Goal: Task Accomplishment & Management: Complete application form

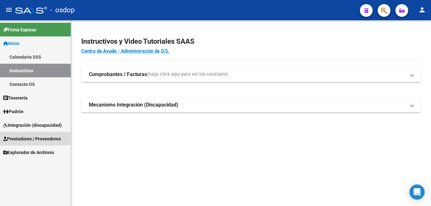
click at [29, 140] on span "Prestadores / Proveedores" at bounding box center [32, 139] width 58 height 7
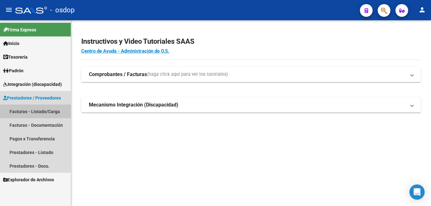
click at [50, 112] on link "Facturas - Listado/Carga" at bounding box center [35, 112] width 71 height 14
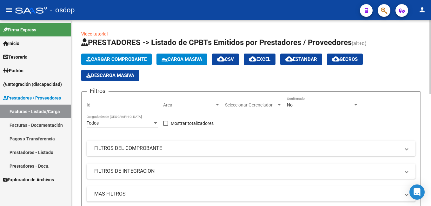
click at [120, 148] on mat-panel-title "FILTROS DEL COMPROBANTE" at bounding box center [247, 148] width 306 height 7
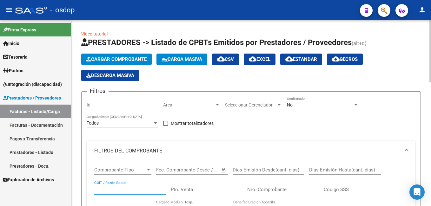
click at [105, 191] on input "CUIT / Razón Social" at bounding box center [130, 190] width 72 height 6
paste input "27274156967"
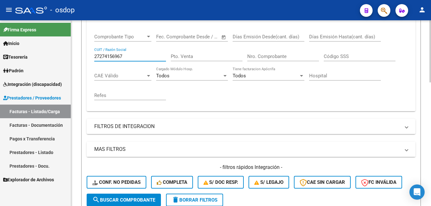
scroll to position [191, 0]
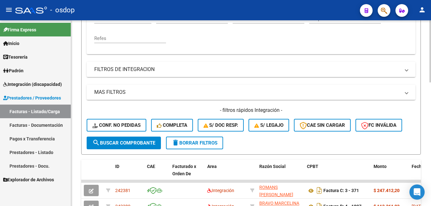
type input "27274156967"
click at [125, 144] on span "search Buscar Comprobante" at bounding box center [123, 143] width 63 height 6
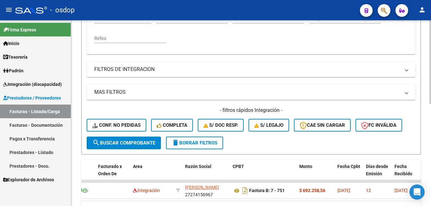
scroll to position [0, 73]
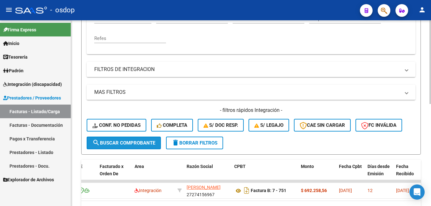
click at [135, 141] on span "search Buscar Comprobante" at bounding box center [123, 143] width 63 height 6
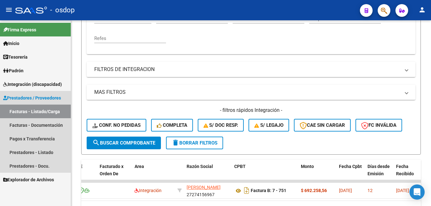
click at [45, 110] on link "Facturas - Listado/Carga" at bounding box center [35, 112] width 71 height 14
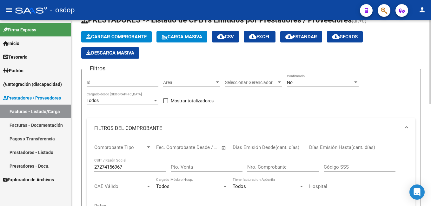
scroll to position [0, 0]
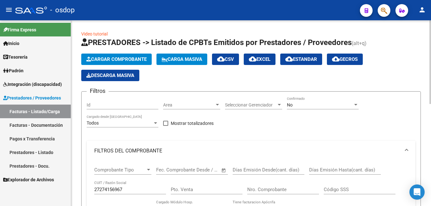
click at [122, 60] on span "Cargar Comprobante" at bounding box center [116, 60] width 60 height 6
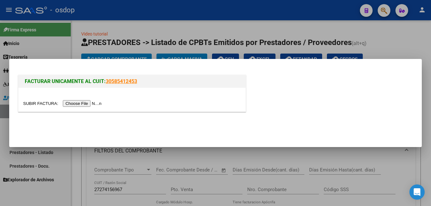
click at [67, 103] on input "file" at bounding box center [63, 103] width 80 height 7
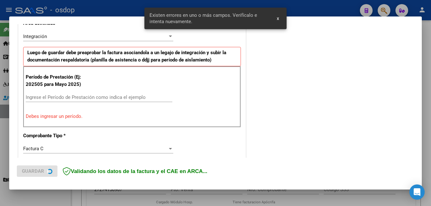
scroll to position [142, 0]
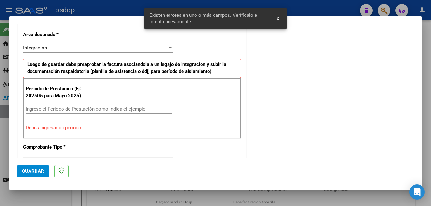
click at [51, 104] on div "Período de Prestación (Ej: 202505 para [DATE]) Ingrese el Período de Prestación…" at bounding box center [132, 108] width 218 height 61
click at [49, 108] on input "Ingrese el Período de Prestación como indica el ejemplo" at bounding box center [99, 109] width 147 height 6
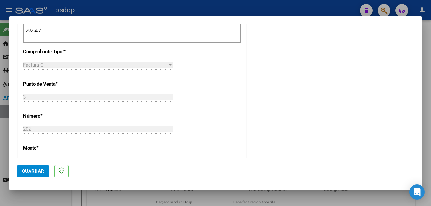
scroll to position [269, 0]
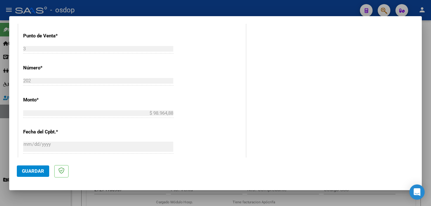
type input "202507"
click at [29, 171] on span "Guardar" at bounding box center [33, 172] width 22 height 6
click at [28, 171] on span "Guardar" at bounding box center [33, 172] width 22 height 6
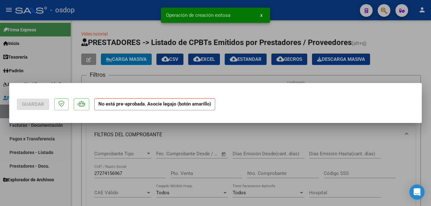
scroll to position [0, 0]
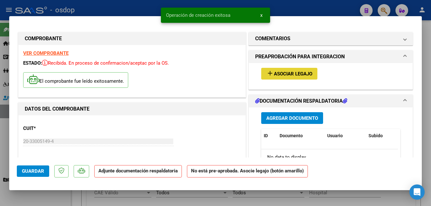
click at [290, 72] on span "Asociar Legajo" at bounding box center [293, 74] width 38 height 6
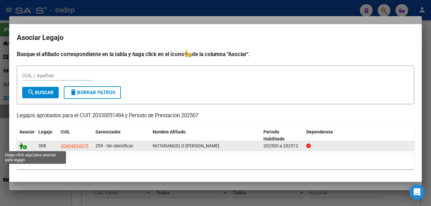
click at [23, 145] on icon at bounding box center [23, 146] width 8 height 7
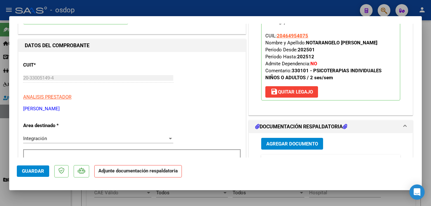
scroll to position [95, 0]
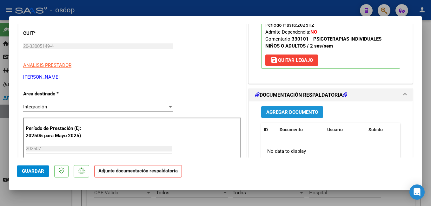
click at [284, 111] on span "Agregar Documento" at bounding box center [292, 113] width 52 height 6
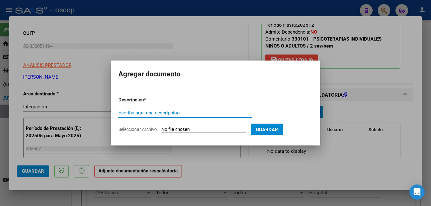
click at [143, 112] on input "Escriba aquí una descripcion" at bounding box center [185, 113] width 134 height 6
type input "planilla asistencia"
click at [197, 128] on input "Seleccionar Archivo" at bounding box center [204, 130] width 84 height 6
click at [194, 127] on app-file-uploader "Seleccionar Archivo" at bounding box center [184, 130] width 132 height 6
click at [192, 130] on input "Seleccionar Archivo" at bounding box center [204, 130] width 84 height 6
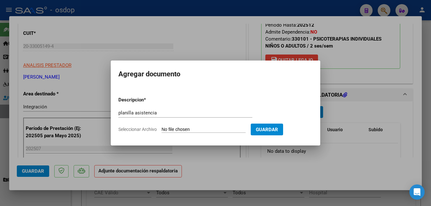
type input "C:\fakepath\asistencia.pdf"
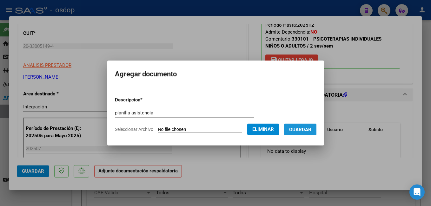
click at [312, 129] on span "Guardar" at bounding box center [300, 130] width 22 height 6
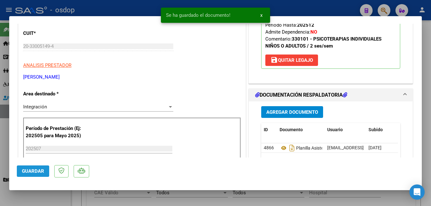
click at [34, 172] on span "Guardar" at bounding box center [33, 172] width 22 height 6
click at [137, 7] on div at bounding box center [215, 103] width 431 height 206
type input "$ 0,00"
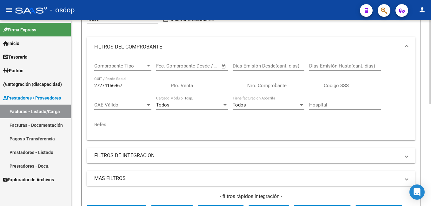
scroll to position [227, 0]
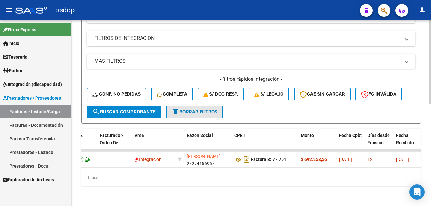
click at [200, 109] on span "delete Borrar Filtros" at bounding box center [195, 112] width 46 height 6
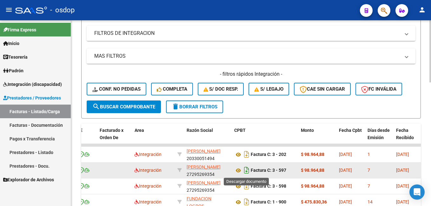
scroll to position [258, 0]
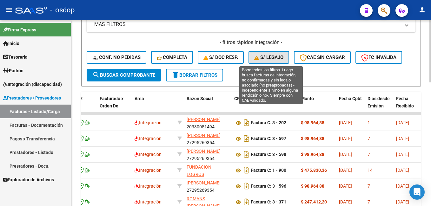
click at [271, 54] on button "S/ legajo" at bounding box center [269, 57] width 41 height 13
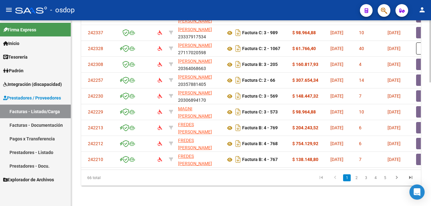
scroll to position [0, 0]
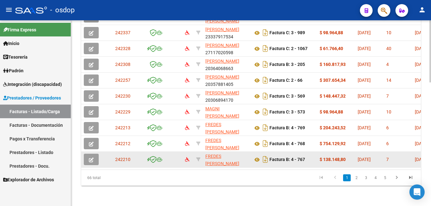
click at [90, 158] on icon "button" at bounding box center [91, 160] width 5 height 5
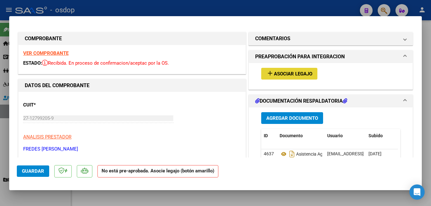
click at [289, 72] on span "Asociar Legajo" at bounding box center [293, 74] width 38 height 6
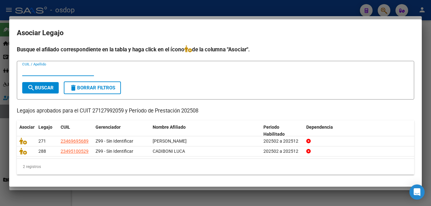
click at [312, 9] on div at bounding box center [215, 103] width 431 height 206
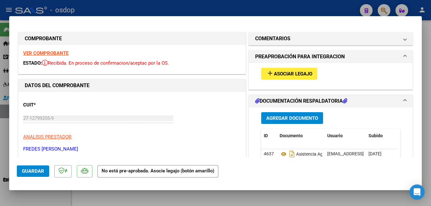
click at [46, 51] on strong "VER COMPROBANTE" at bounding box center [45, 53] width 45 height 6
click at [288, 73] on span "Asociar Legajo" at bounding box center [293, 74] width 38 height 6
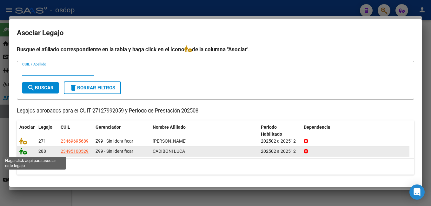
click at [21, 151] on icon at bounding box center [23, 151] width 8 height 7
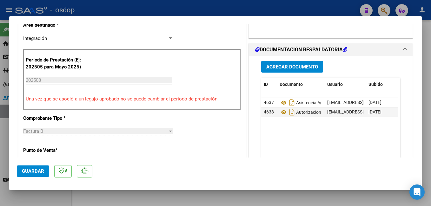
scroll to position [191, 0]
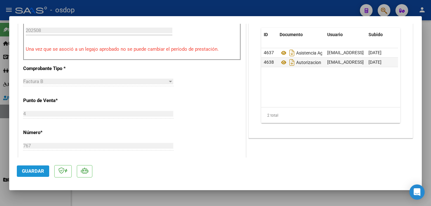
click at [38, 171] on span "Guardar" at bounding box center [33, 172] width 22 height 6
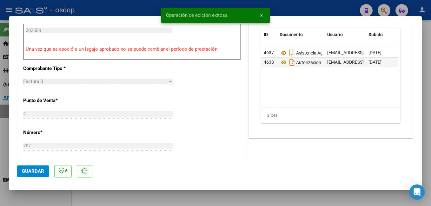
click at [115, 7] on div at bounding box center [215, 103] width 431 height 206
type input "$ 0,00"
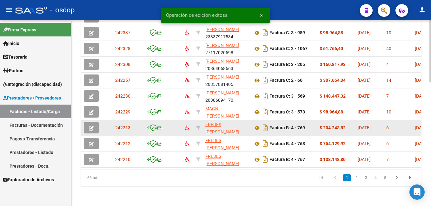
scroll to position [370, 0]
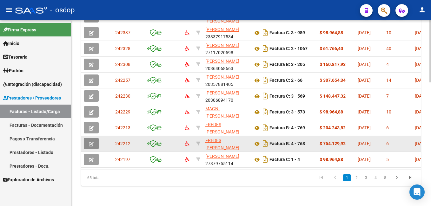
click at [90, 142] on icon "button" at bounding box center [91, 144] width 5 height 5
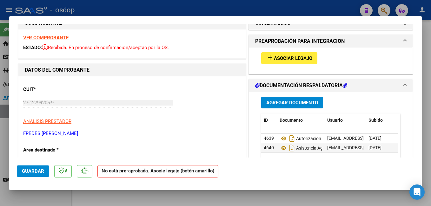
scroll to position [0, 0]
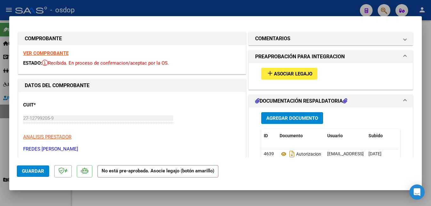
click at [57, 54] on strong "VER COMPROBANTE" at bounding box center [45, 53] width 45 height 6
click at [293, 72] on span "Asociar Legajo" at bounding box center [293, 74] width 38 height 6
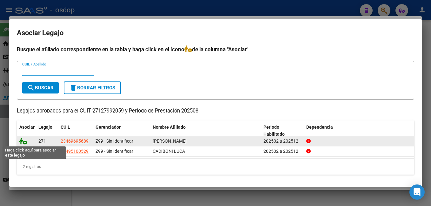
click at [24, 141] on icon at bounding box center [23, 141] width 8 height 7
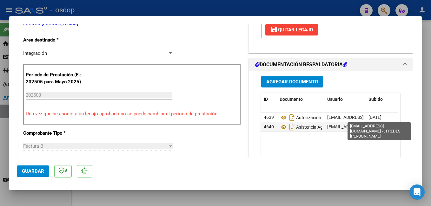
scroll to position [127, 0]
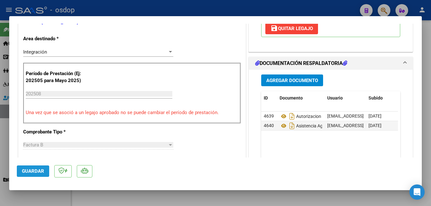
click at [29, 172] on span "Guardar" at bounding box center [33, 172] width 22 height 6
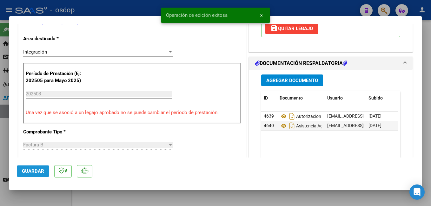
click at [29, 172] on span "Guardar" at bounding box center [33, 172] width 22 height 6
click at [124, 8] on div at bounding box center [215, 103] width 431 height 206
type input "$ 0,00"
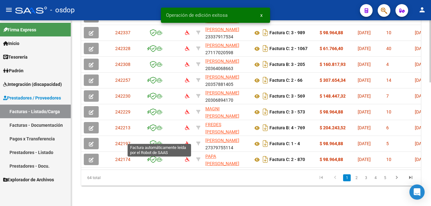
scroll to position [370, 0]
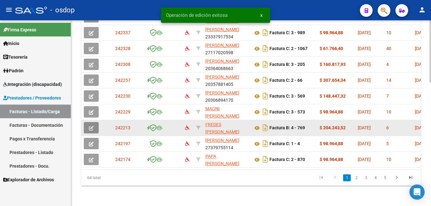
click at [94, 122] on button "button" at bounding box center [91, 127] width 15 height 11
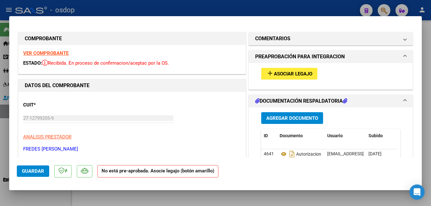
click at [40, 52] on strong "VER COMPROBANTE" at bounding box center [45, 53] width 45 height 6
click at [292, 72] on span "Asociar Legajo" at bounding box center [293, 74] width 38 height 6
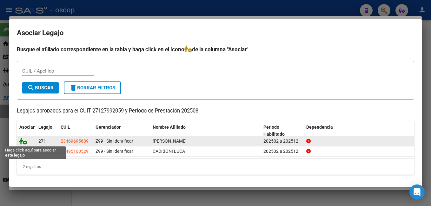
click at [21, 141] on icon at bounding box center [23, 141] width 8 height 7
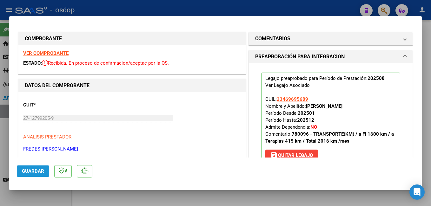
click at [29, 172] on span "Guardar" at bounding box center [33, 172] width 22 height 6
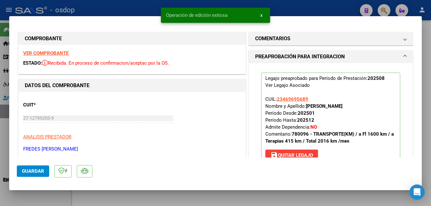
click at [140, 10] on div at bounding box center [215, 103] width 431 height 206
type input "$ 0,00"
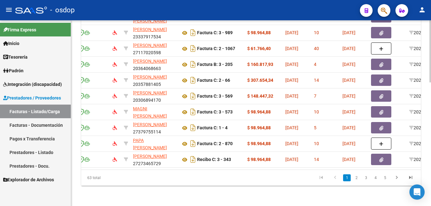
scroll to position [0, 0]
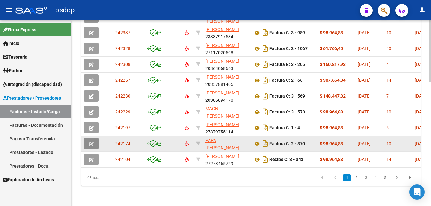
click at [92, 142] on icon "button" at bounding box center [91, 144] width 5 height 5
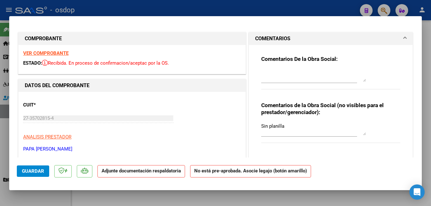
click at [50, 53] on strong "VER COMPROBANTE" at bounding box center [45, 53] width 45 height 6
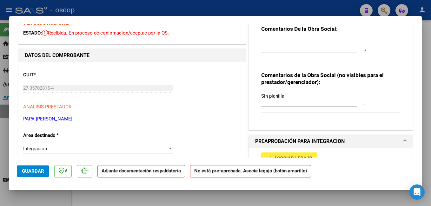
scroll to position [64, 0]
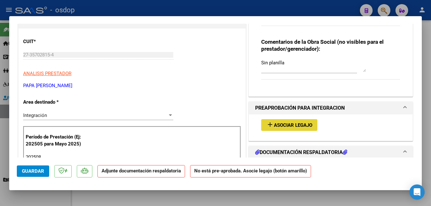
click at [274, 125] on span "Asociar Legajo" at bounding box center [293, 126] width 38 height 6
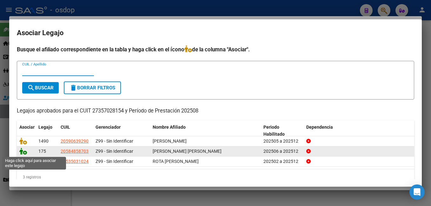
click at [20, 150] on icon at bounding box center [23, 151] width 8 height 7
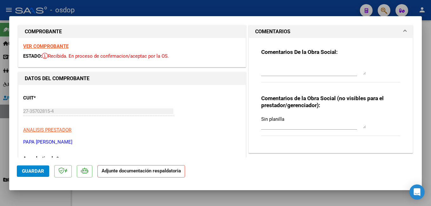
scroll to position [0, 0]
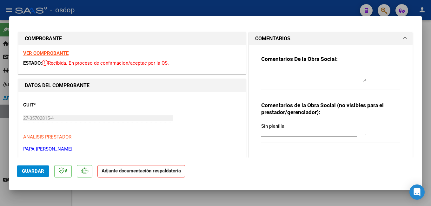
drag, startPoint x: 21, startPoint y: 147, endPoint x: 90, endPoint y: 148, distance: 68.9
copy p "PAPA [PERSON_NAME]"
click at [246, 9] on div at bounding box center [215, 103] width 431 height 206
type input "$ 0,00"
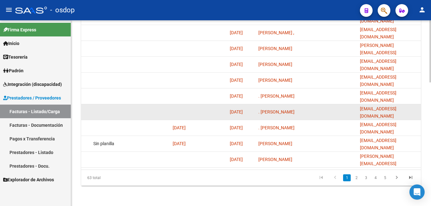
scroll to position [370, 0]
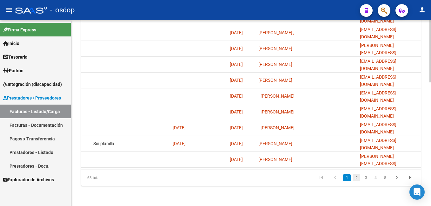
click at [357, 177] on link "2" at bounding box center [357, 178] width 8 height 7
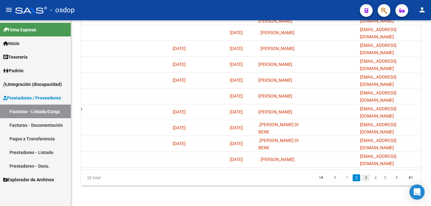
click at [367, 178] on link "3" at bounding box center [366, 178] width 8 height 7
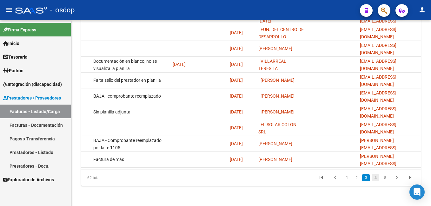
click at [376, 178] on link "4" at bounding box center [376, 178] width 8 height 7
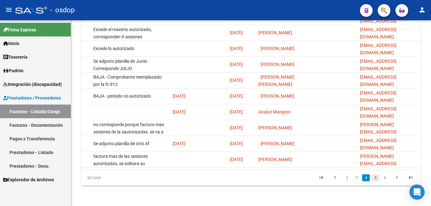
click at [375, 179] on link "5" at bounding box center [376, 178] width 8 height 7
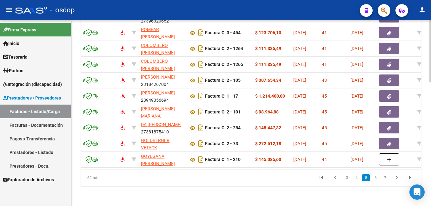
scroll to position [0, 0]
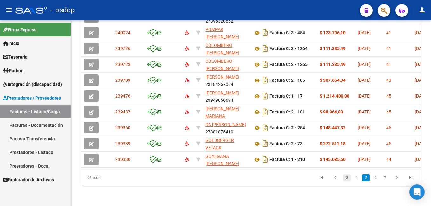
click at [347, 178] on link "3" at bounding box center [347, 178] width 8 height 7
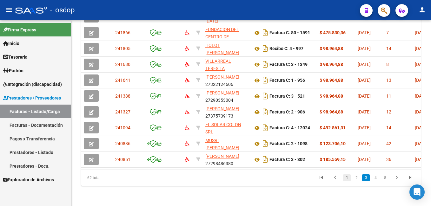
click at [345, 178] on link "1" at bounding box center [347, 178] width 8 height 7
